Goal: Communication & Community: Share content

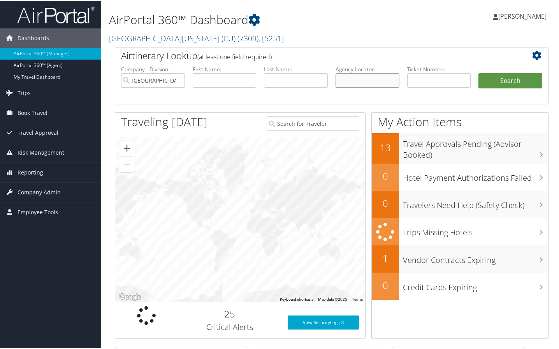
click at [356, 76] on input "text" at bounding box center [368, 79] width 64 height 14
type input "cywkdq"
click at [514, 75] on button "Search" at bounding box center [511, 80] width 64 height 16
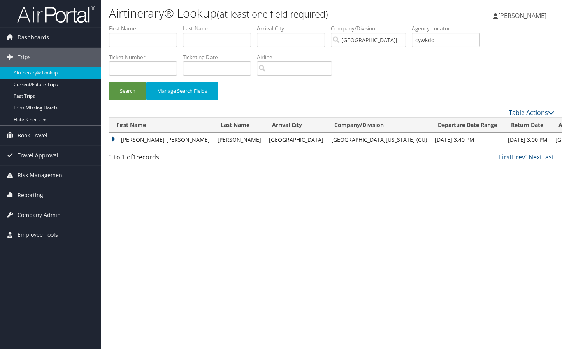
click at [141, 137] on td "MARIE ELOISE" at bounding box center [161, 140] width 104 height 14
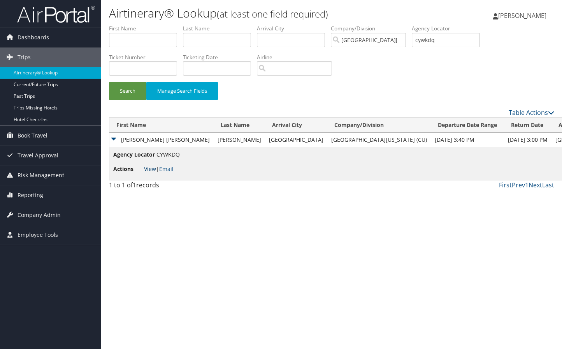
click at [152, 165] on li "Actions View | Email" at bounding box center [146, 169] width 67 height 14
click at [149, 168] on link "View" at bounding box center [150, 168] width 12 height 7
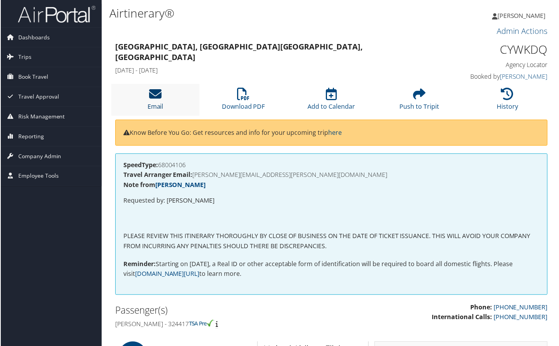
click at [158, 92] on icon at bounding box center [155, 94] width 12 height 12
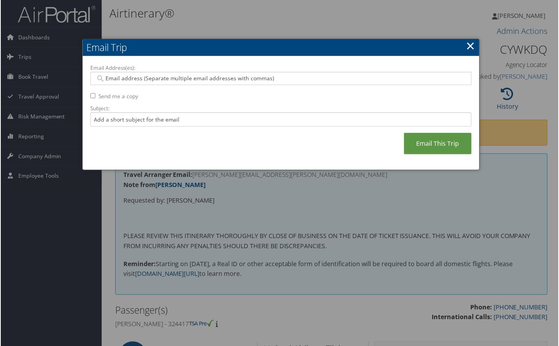
click at [118, 77] on input "Email Address(es):" at bounding box center [281, 79] width 372 height 8
type input "[PERSON_NAME][EMAIL_ADDRESS][DOMAIN_NAME]"
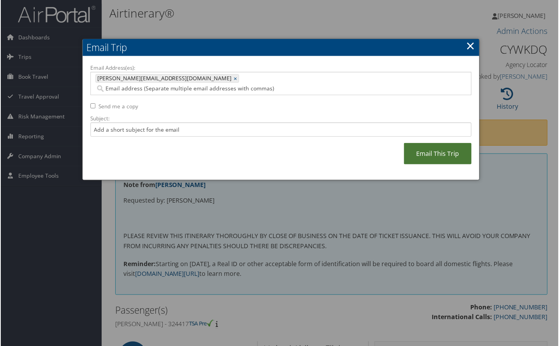
click at [427, 143] on link "Email This Trip" at bounding box center [439, 153] width 68 height 21
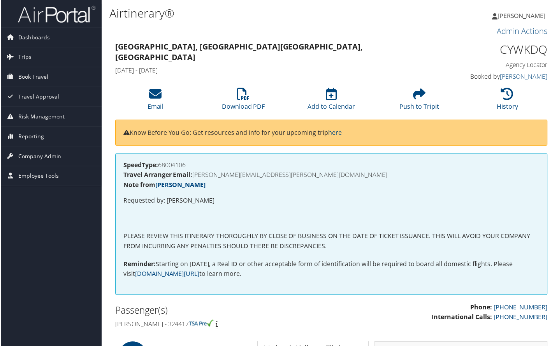
click at [154, 101] on li "Email" at bounding box center [155, 100] width 88 height 32
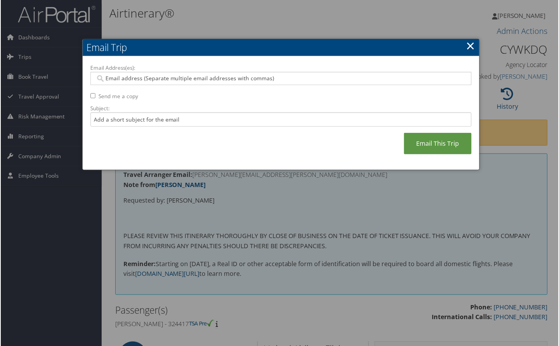
click at [137, 79] on input "Email Address(es):" at bounding box center [281, 79] width 372 height 8
type input "[PERSON_NAME].godfe"
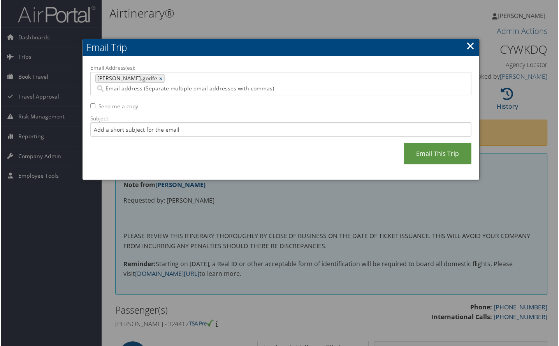
click at [159, 76] on link "×" at bounding box center [161, 79] width 5 height 8
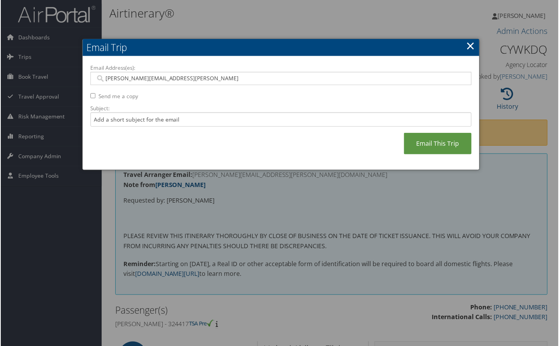
type input "[PERSON_NAME][EMAIL_ADDRESS][PERSON_NAME][DOMAIN_NAME]"
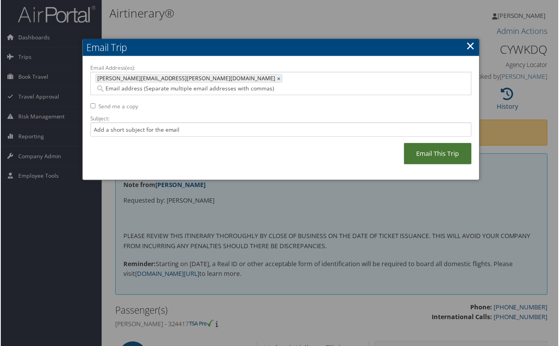
click at [435, 146] on link "Email This Trip" at bounding box center [439, 153] width 68 height 21
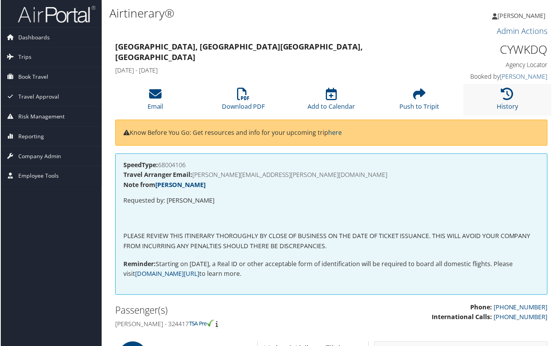
click at [533, 99] on li "History" at bounding box center [508, 100] width 88 height 32
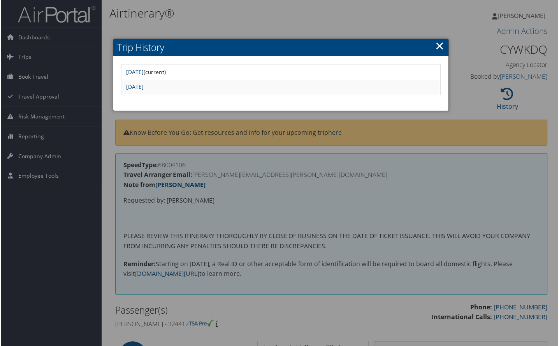
click at [437, 43] on link "×" at bounding box center [440, 46] width 9 height 16
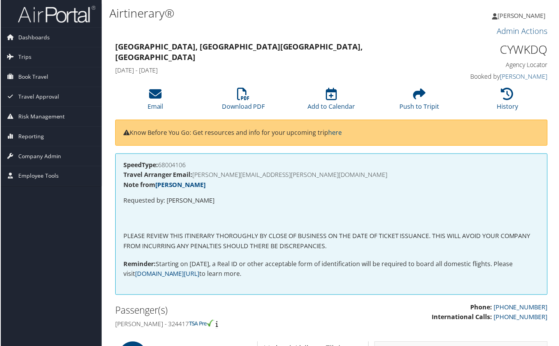
click at [533, 192] on div "SpeedType: 68004106 Travel Arranger Email: [PERSON_NAME][EMAIL_ADDRESS][PERSON_…" at bounding box center [332, 225] width 434 height 142
